Goal: Navigation & Orientation: Find specific page/section

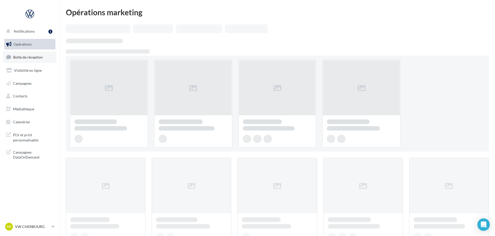
click at [31, 62] on link "Boîte de réception" at bounding box center [29, 57] width 53 height 11
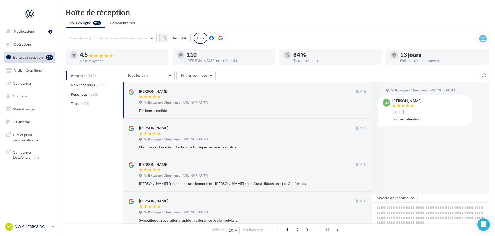
click at [30, 225] on p "VW CHERBOURG" at bounding box center [32, 226] width 34 height 5
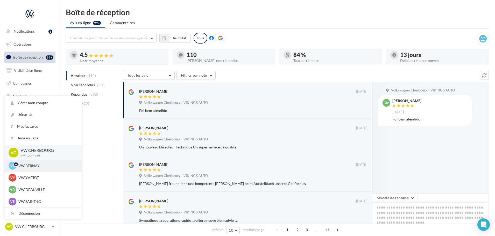
scroll to position [26, 0]
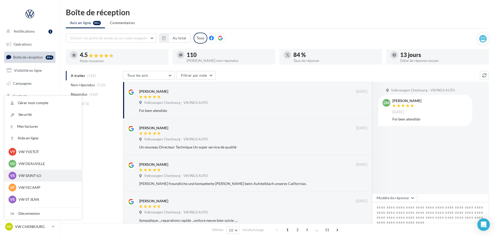
click at [33, 176] on p "VW SAINT-LO" at bounding box center [46, 175] width 57 height 5
